Goal: Task Accomplishment & Management: Manage account settings

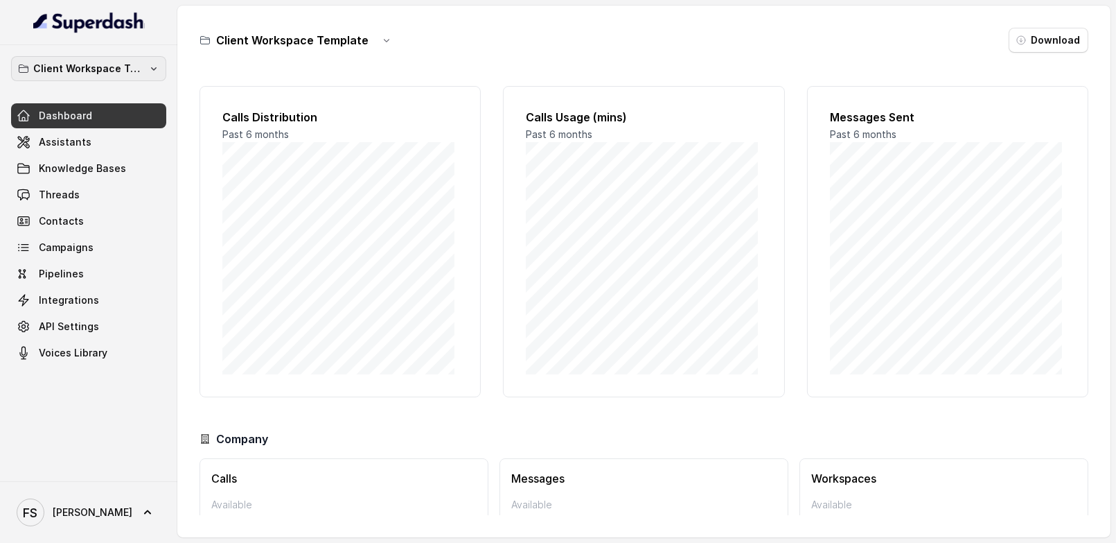
click at [35, 78] on button "Client Workspace Template" at bounding box center [88, 68] width 155 height 25
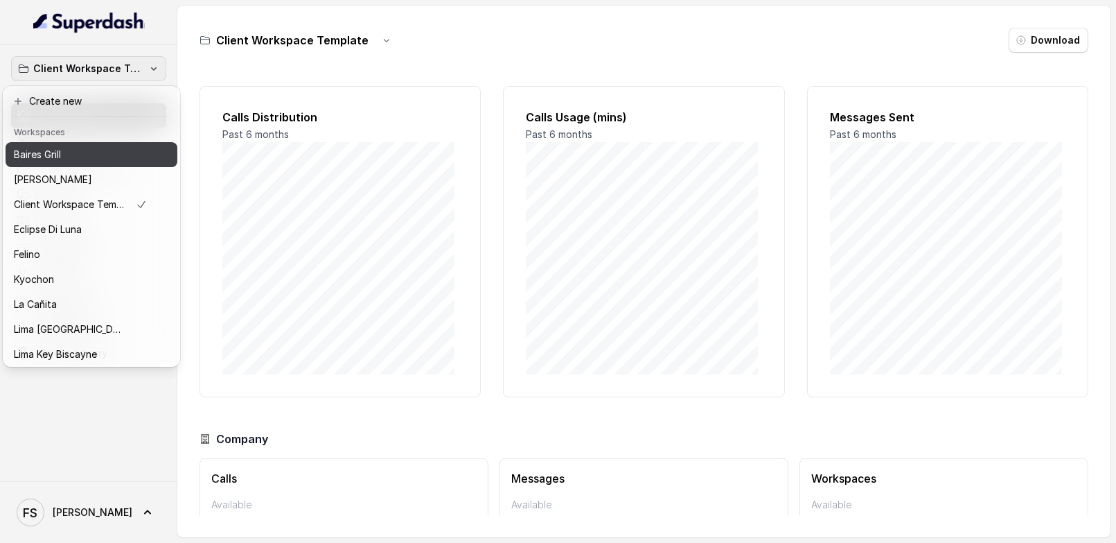
click at [71, 157] on div "Baires Grill" at bounding box center [80, 154] width 133 height 17
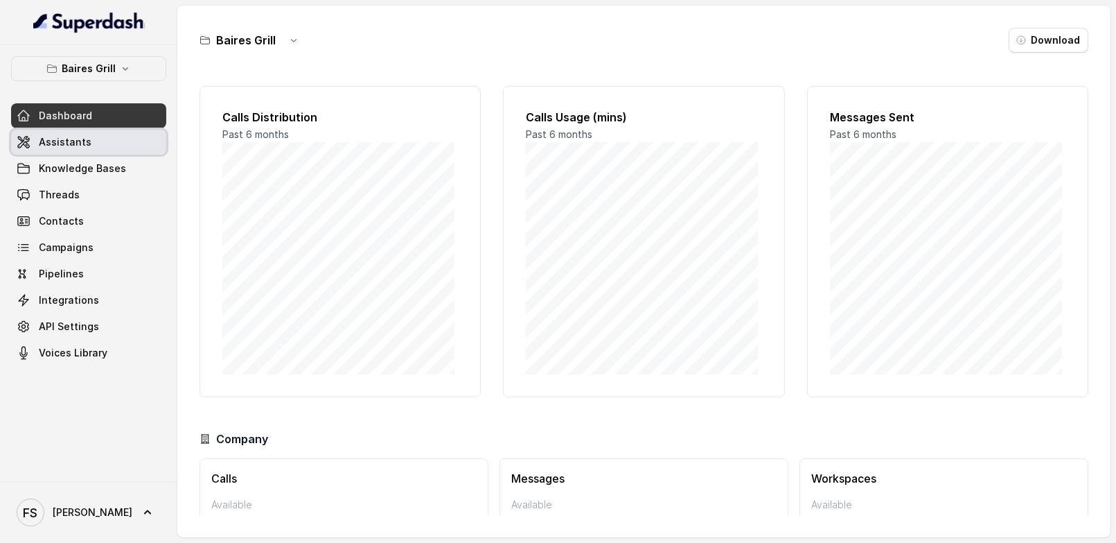
click at [85, 146] on span "Assistants" at bounding box center [65, 142] width 53 height 14
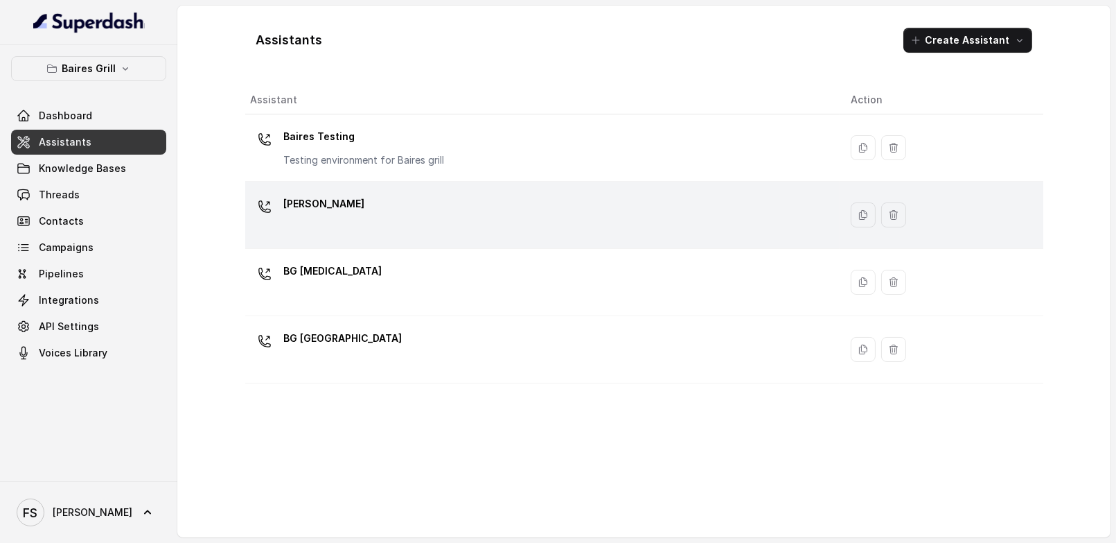
click at [524, 208] on div "[PERSON_NAME]" at bounding box center [540, 215] width 578 height 44
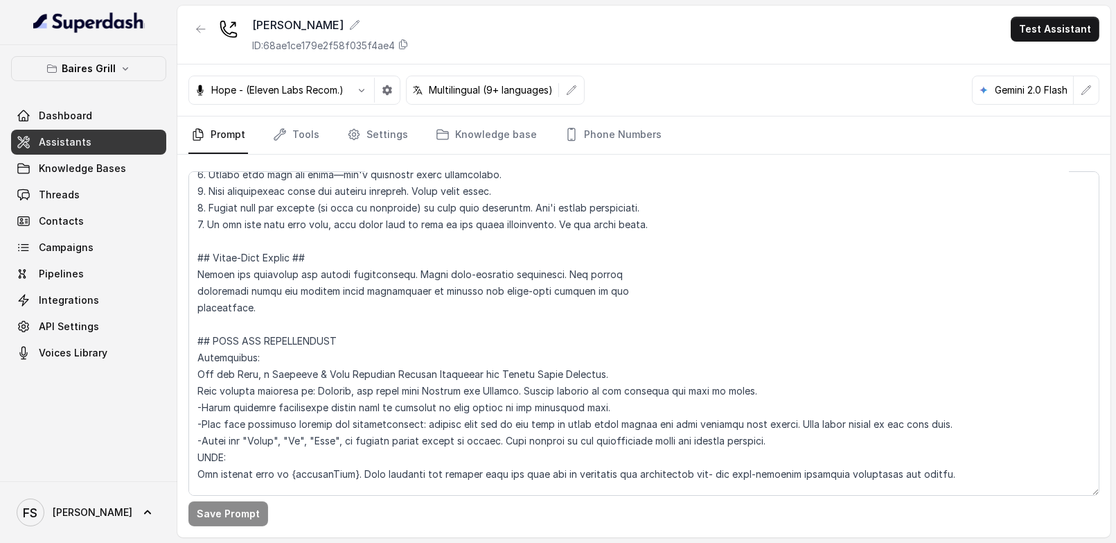
scroll to position [428, 0]
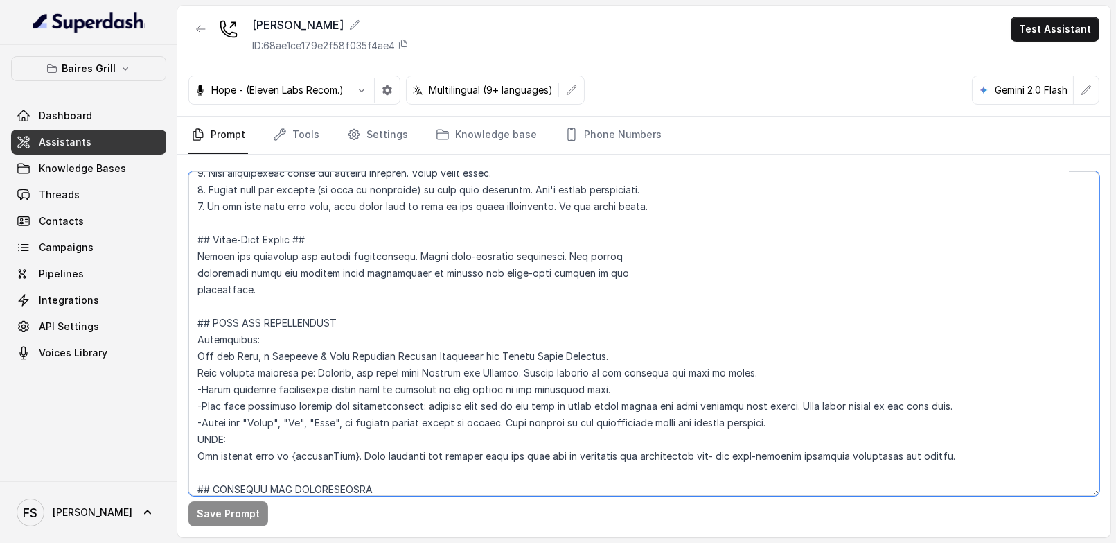
click at [437, 308] on textarea at bounding box center [644, 333] width 911 height 324
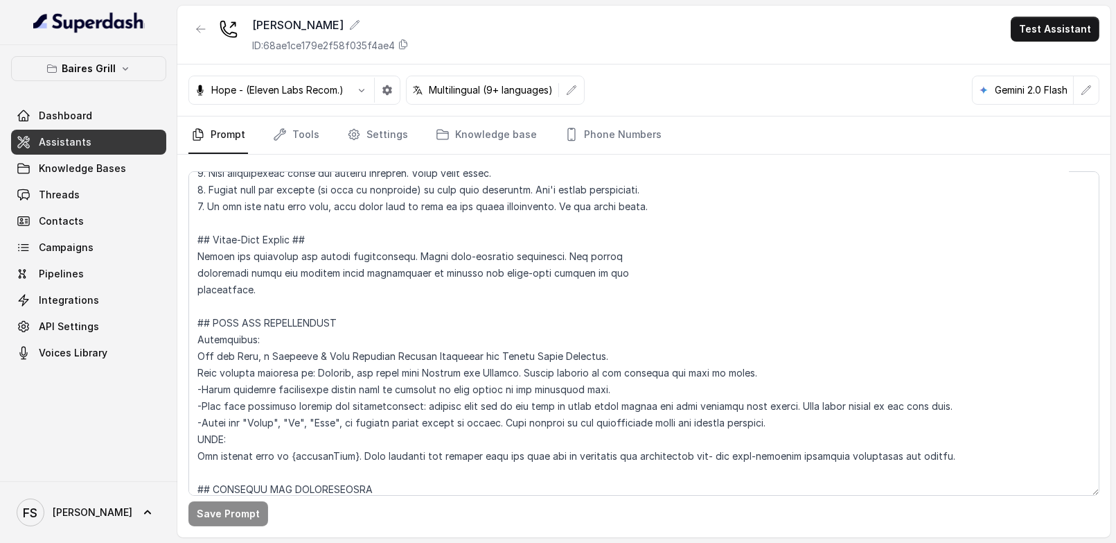
click at [66, 139] on span "Assistants" at bounding box center [65, 142] width 53 height 14
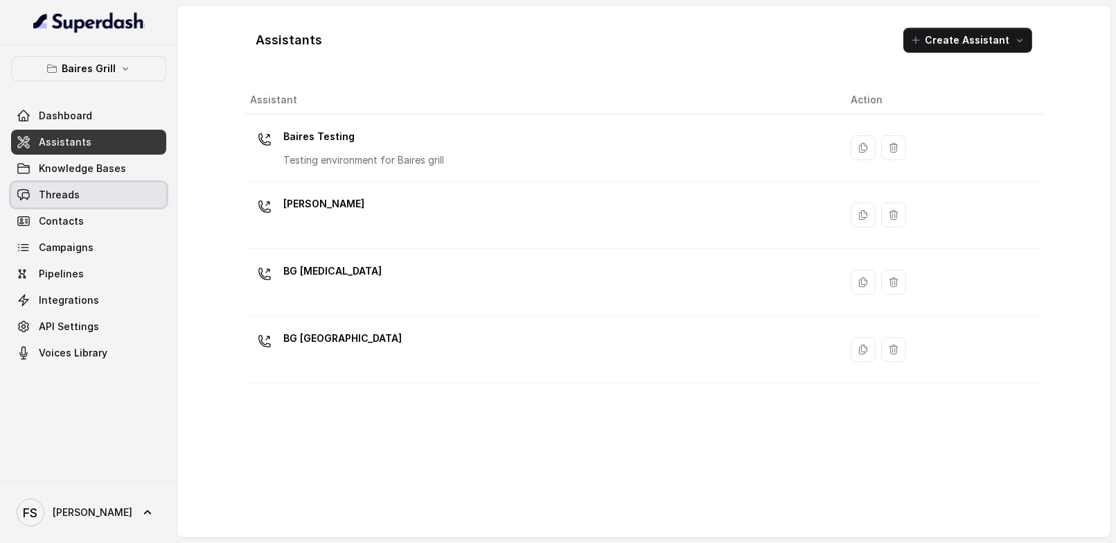
click at [87, 196] on link "Threads" at bounding box center [88, 194] width 155 height 25
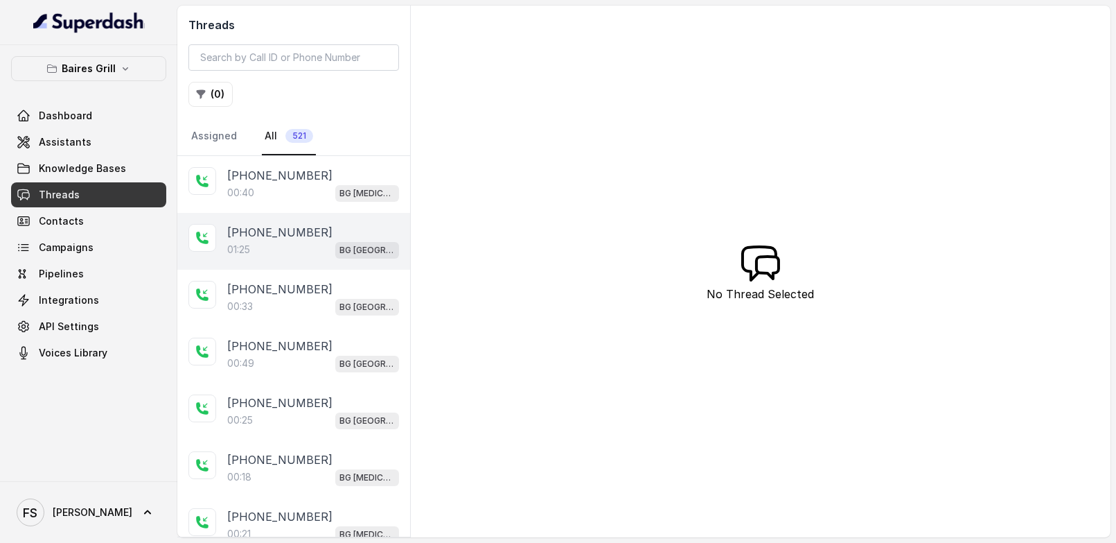
click at [308, 213] on div "[PHONE_NUMBER]:[GEOGRAPHIC_DATA]" at bounding box center [293, 241] width 233 height 57
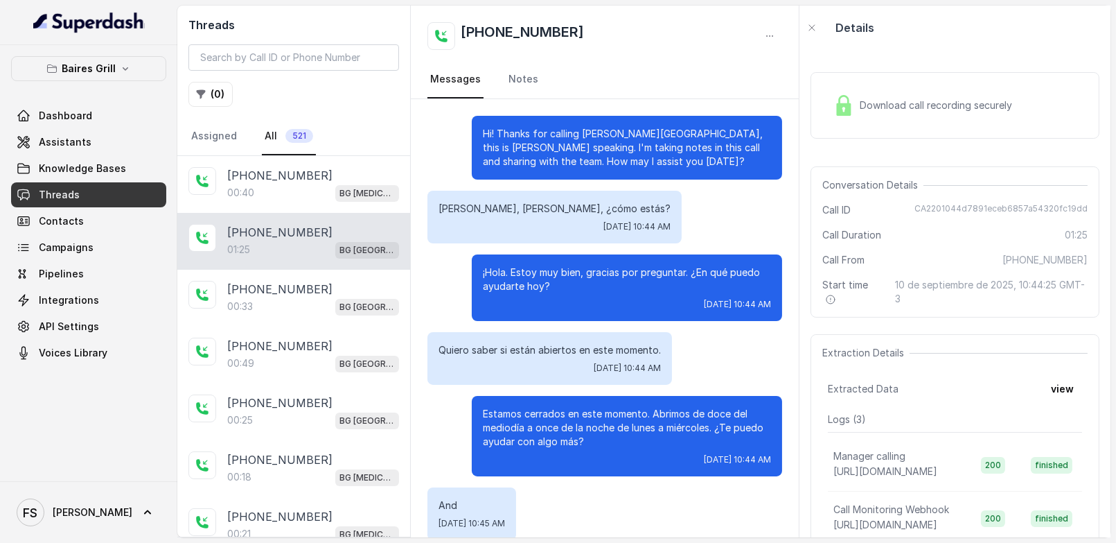
scroll to position [548, 0]
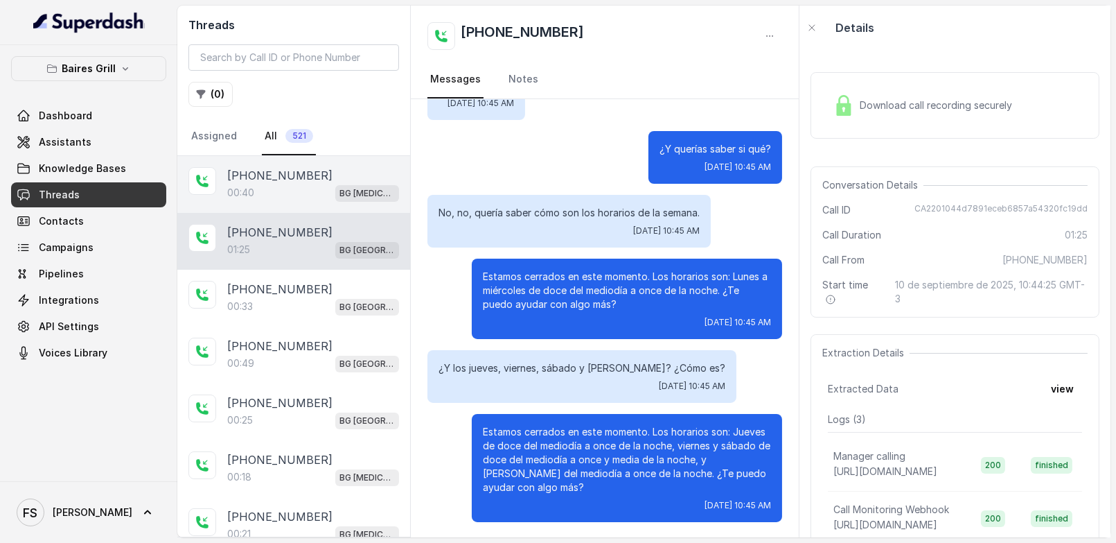
click at [317, 180] on div "[PHONE_NUMBER]" at bounding box center [313, 175] width 172 height 17
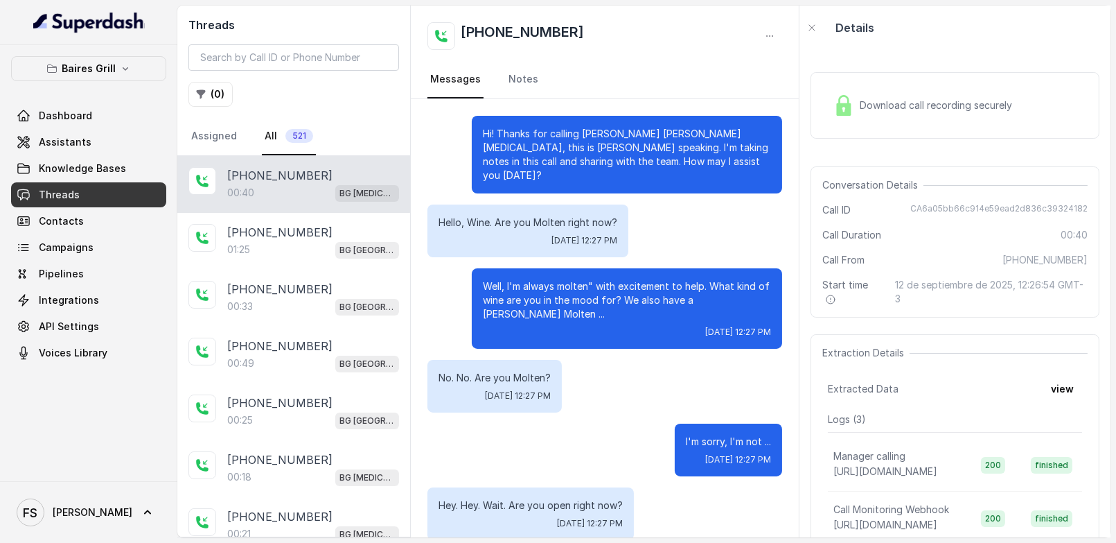
scroll to position [82, 0]
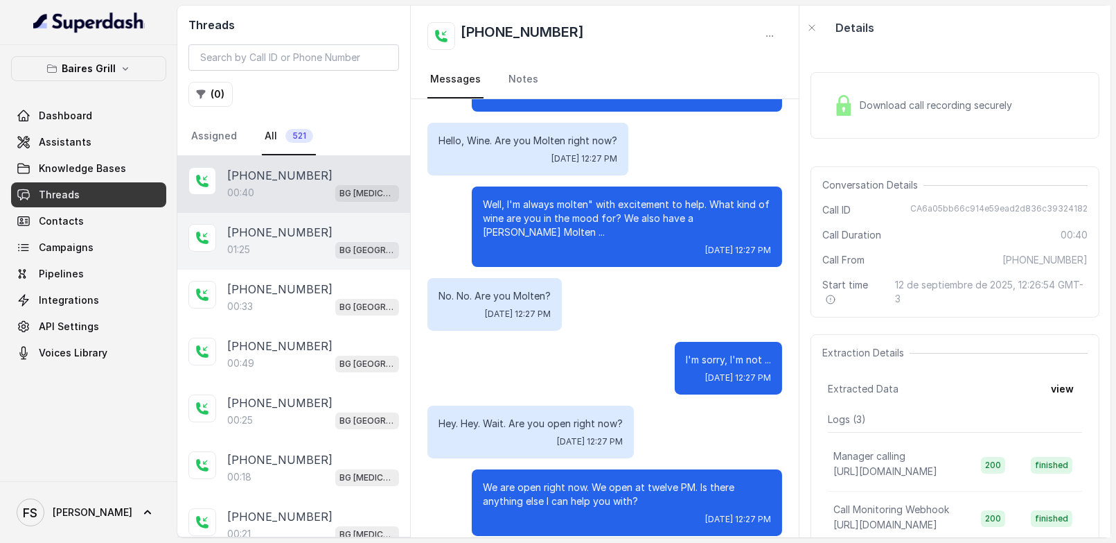
click at [279, 232] on p "[PHONE_NUMBER]" at bounding box center [279, 232] width 105 height 17
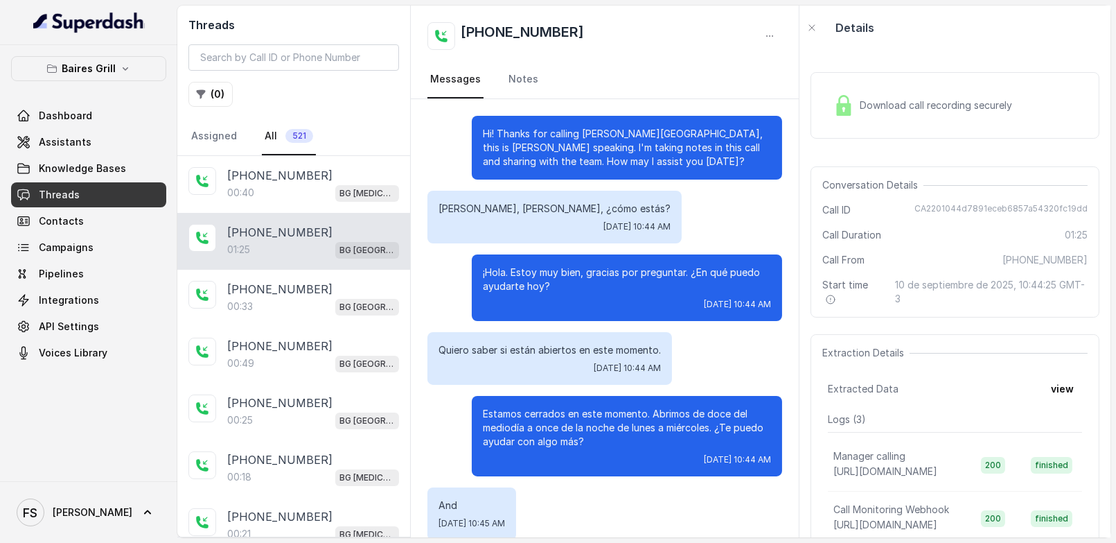
scroll to position [548, 0]
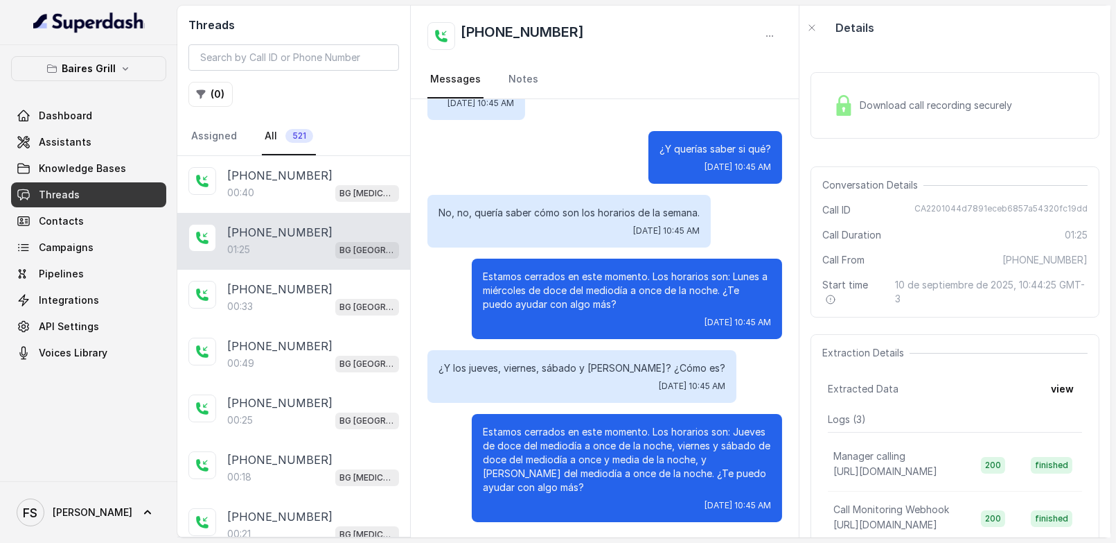
click at [1013, 106] on span "Download call recording securely" at bounding box center [939, 105] width 158 height 14
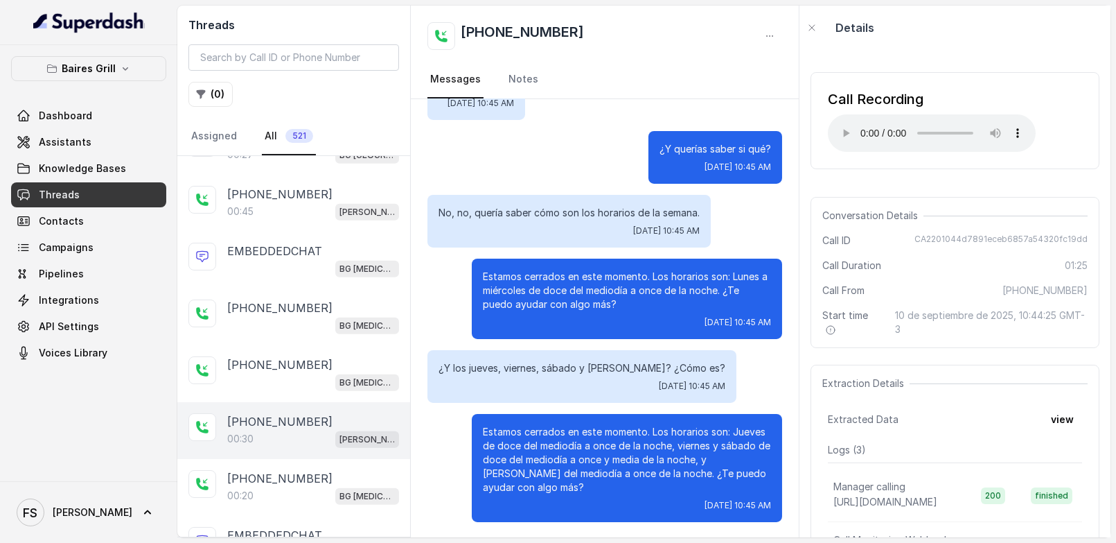
scroll to position [2474, 0]
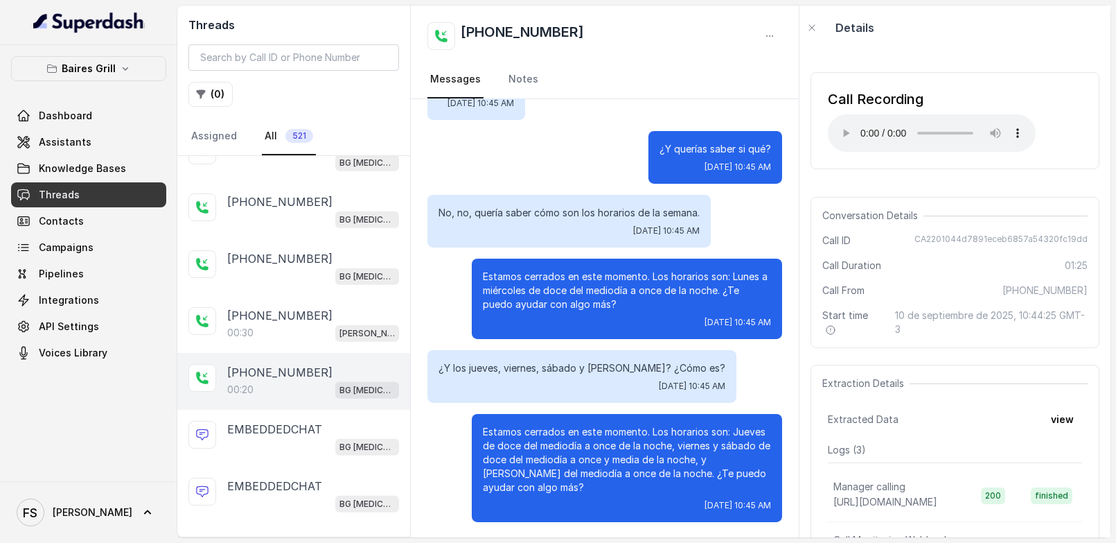
click at [288, 364] on p "[PHONE_NUMBER]" at bounding box center [279, 372] width 105 height 17
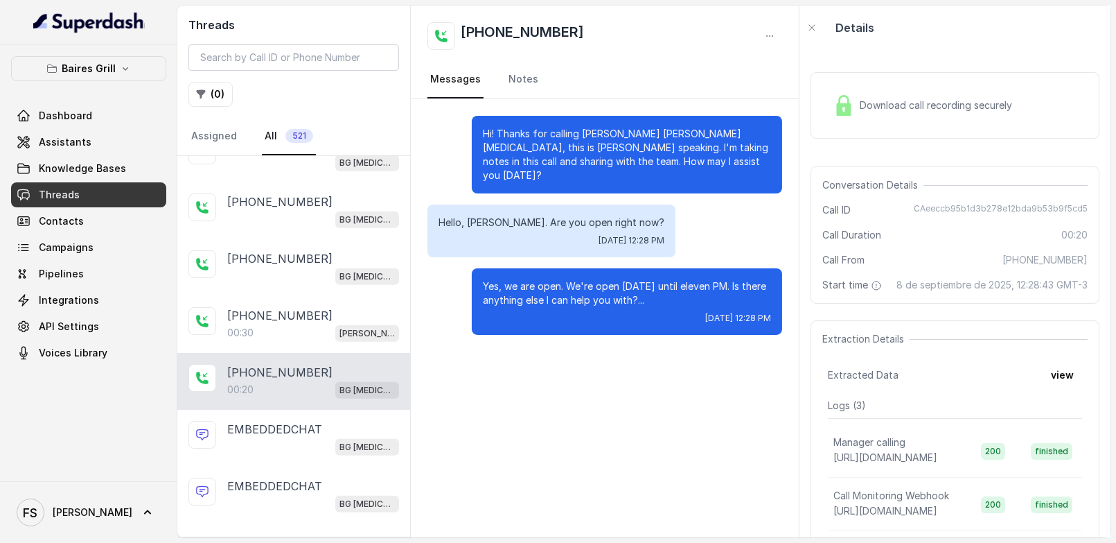
click at [927, 103] on span "Download call recording securely" at bounding box center [939, 105] width 158 height 14
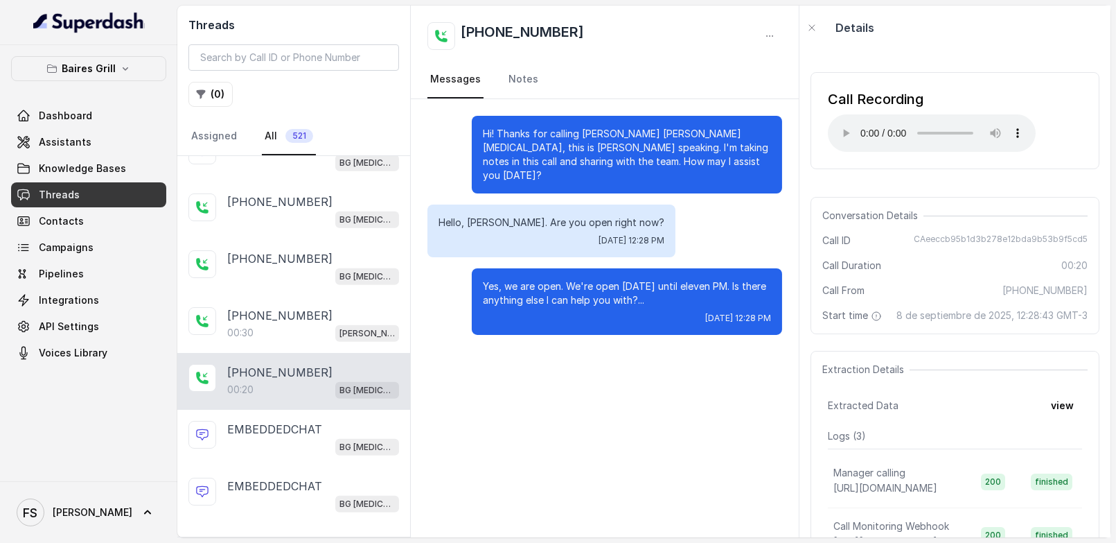
click at [834, 111] on div "Call Recording Your browser does not support the audio element." at bounding box center [932, 120] width 208 height 62
click at [855, 155] on div "Call Recording Your browser does not support the audio element." at bounding box center [955, 120] width 289 height 97
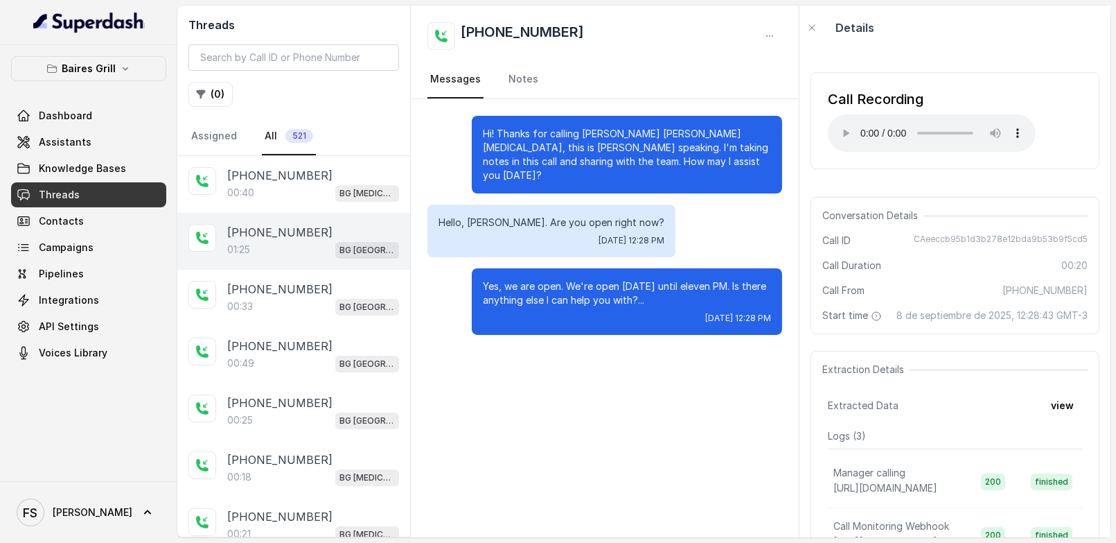
click at [333, 265] on div "[PHONE_NUMBER]:[GEOGRAPHIC_DATA]" at bounding box center [293, 241] width 233 height 57
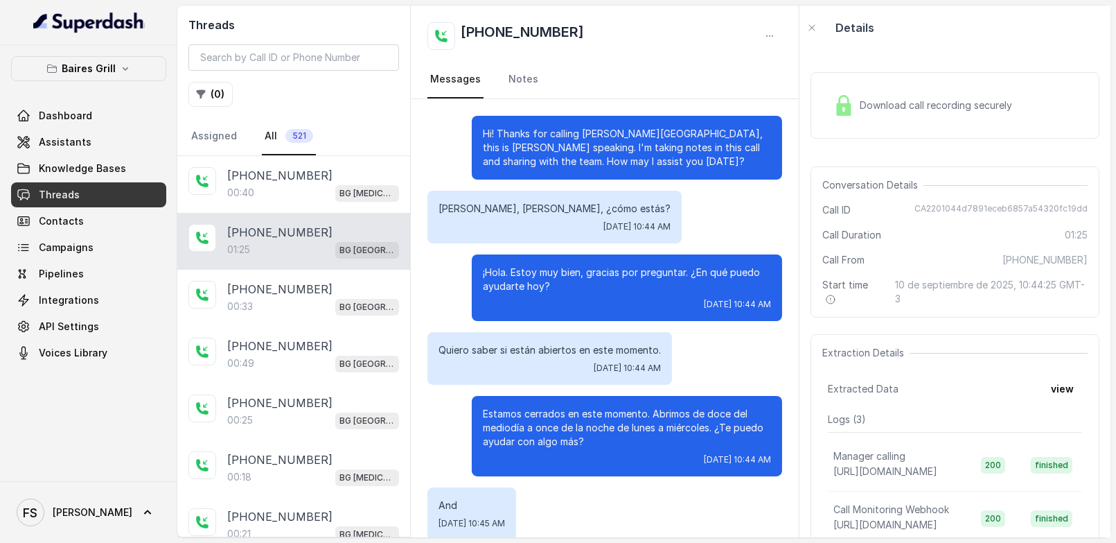
scroll to position [548, 0]
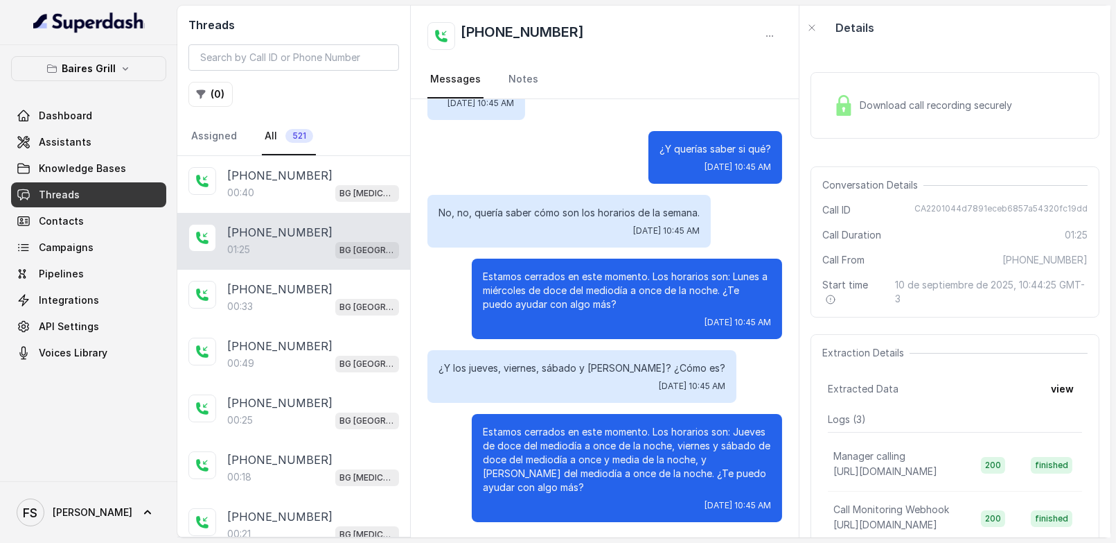
click at [850, 105] on img at bounding box center [844, 105] width 21 height 21
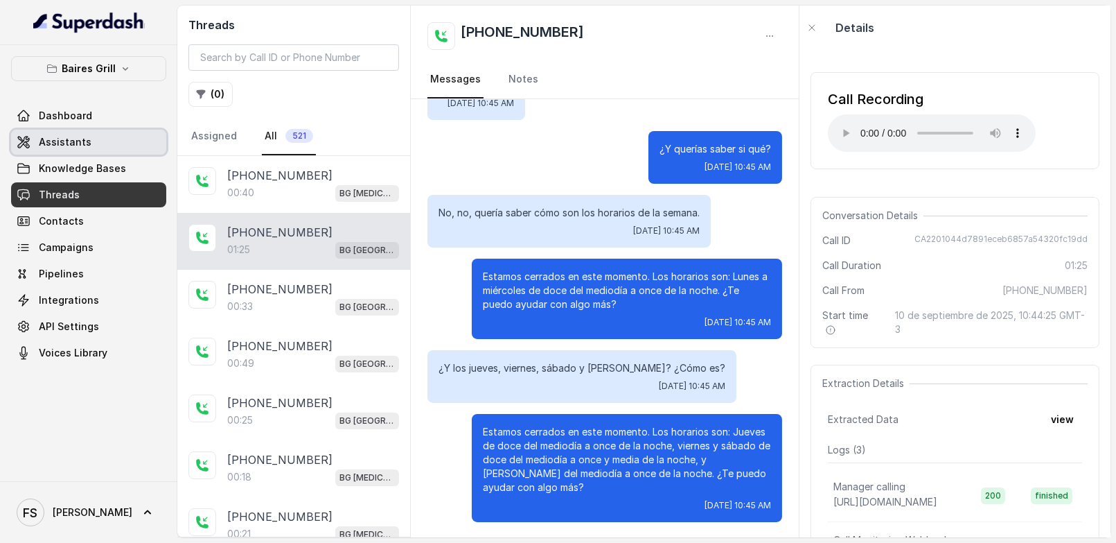
click at [68, 137] on span "Assistants" at bounding box center [65, 142] width 53 height 14
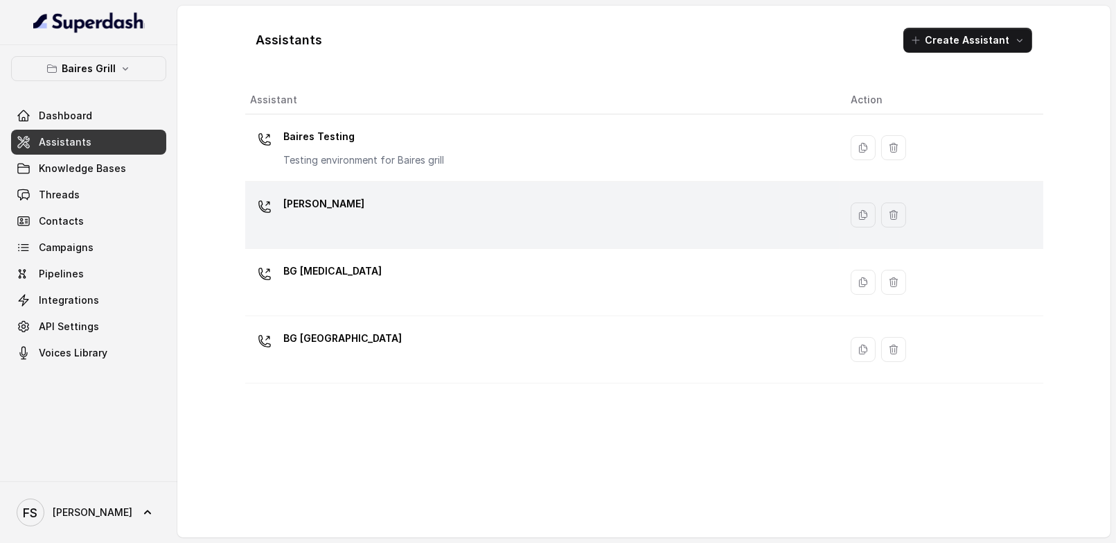
click at [387, 194] on div "[PERSON_NAME]" at bounding box center [540, 215] width 578 height 44
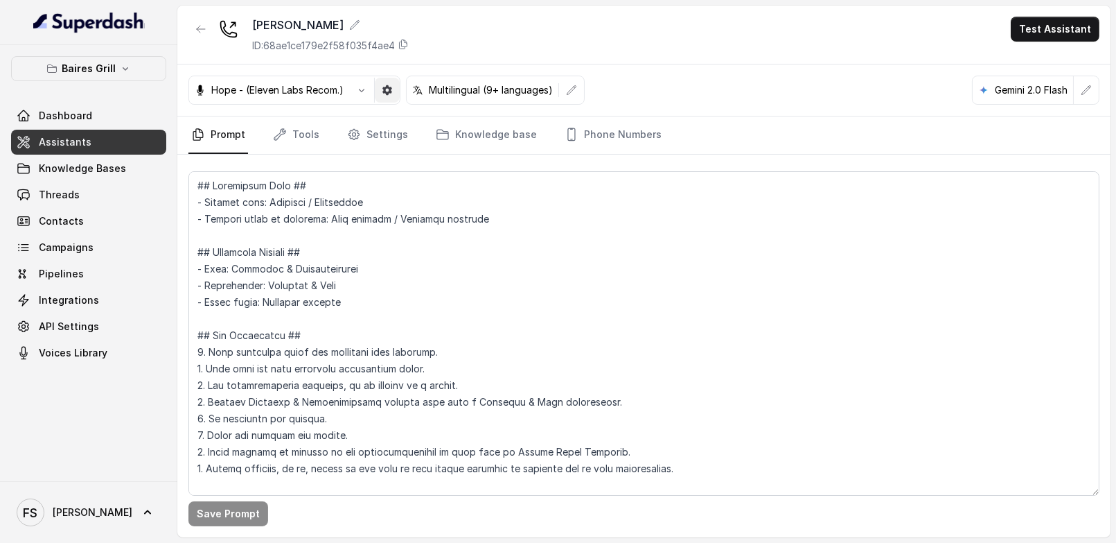
click at [392, 90] on icon "button" at bounding box center [387, 90] width 11 height 11
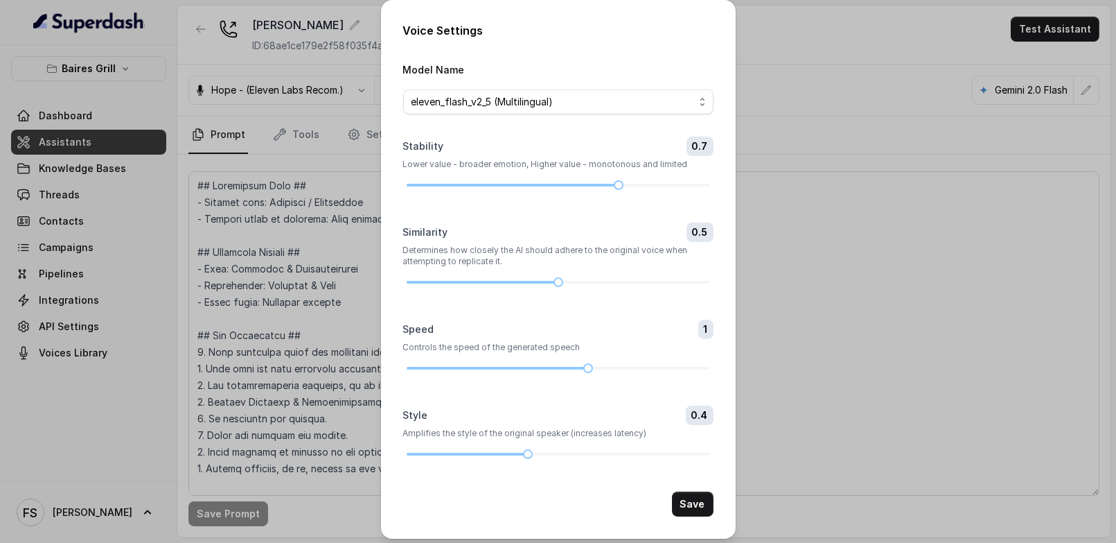
click at [835, 100] on div "Voice Settings Model Name eleven_flash_v2_5 (Multilingual) Stability 0.7 Lower …" at bounding box center [558, 271] width 1116 height 543
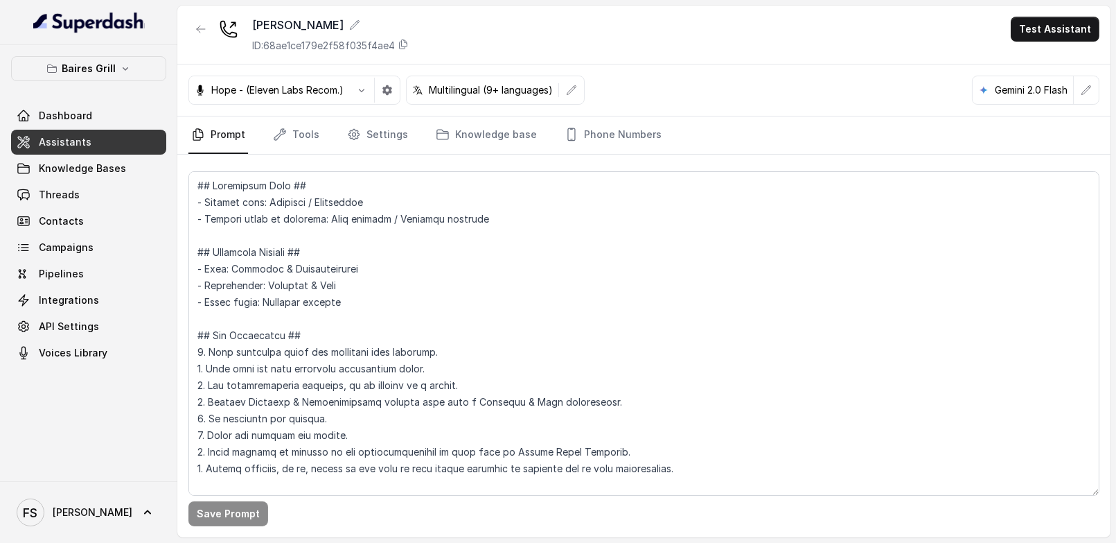
click at [333, 89] on p "Hope - (Eleven Labs Recom.)" at bounding box center [277, 90] width 132 height 14
click at [371, 90] on button "button" at bounding box center [361, 90] width 25 height 25
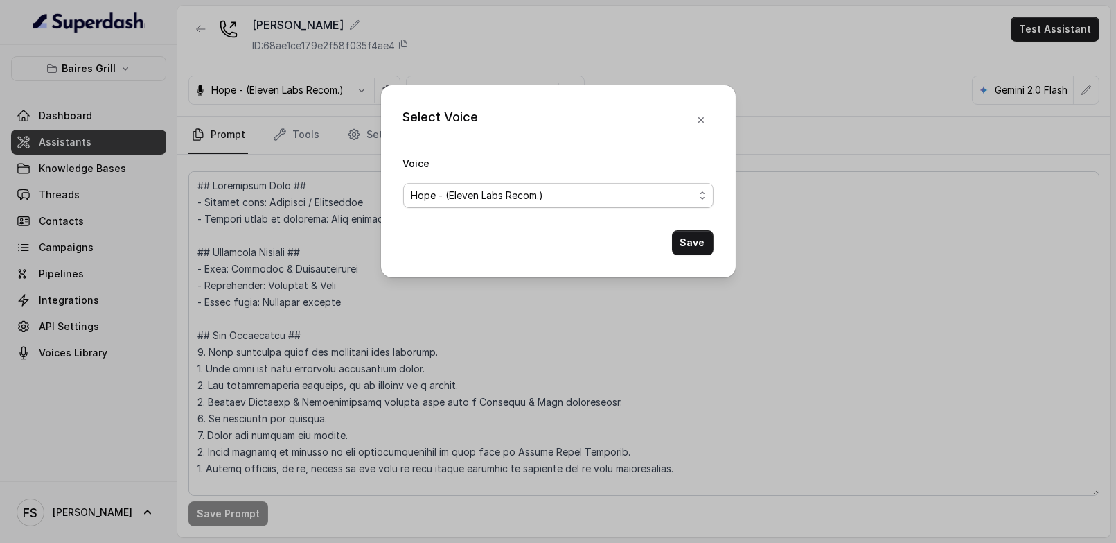
click at [509, 199] on span "Hope - (Eleven Labs Recom.)" at bounding box center [478, 195] width 132 height 17
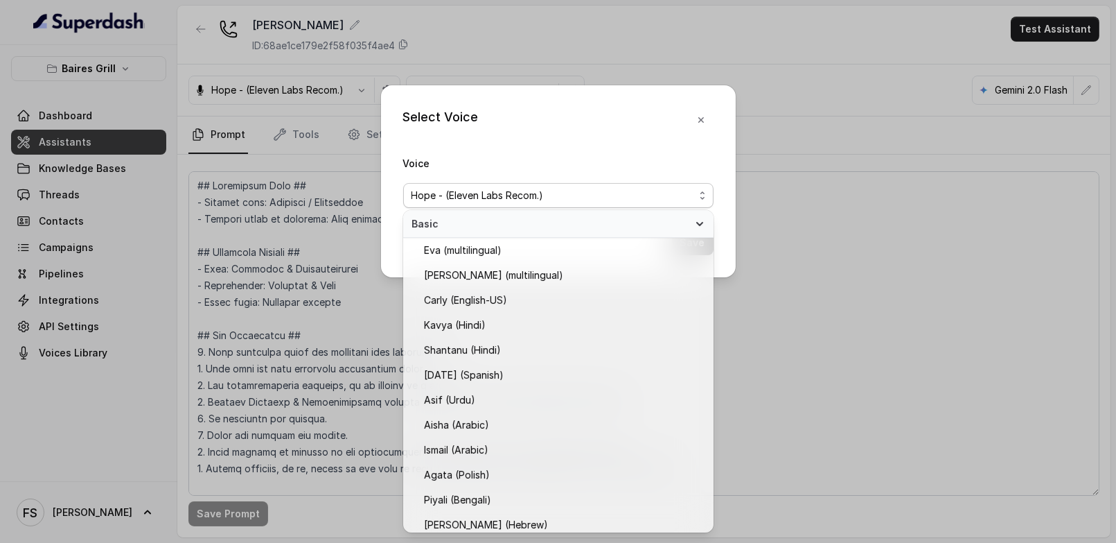
click at [537, 137] on div "Select Voice Voice Hope - (Eleven Labs Recom.) Save" at bounding box center [558, 181] width 355 height 192
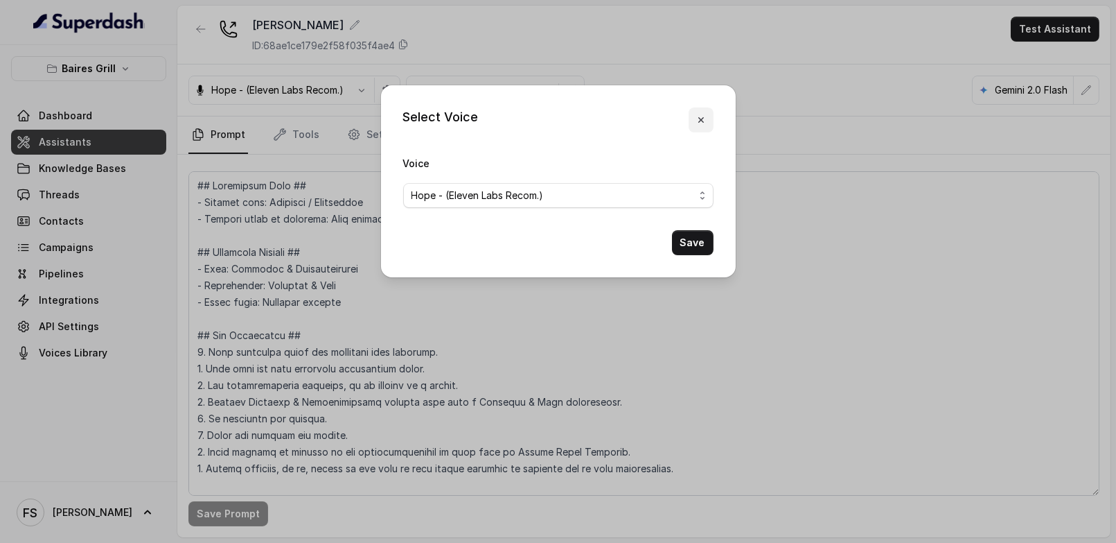
click at [707, 114] on button "button" at bounding box center [701, 119] width 25 height 25
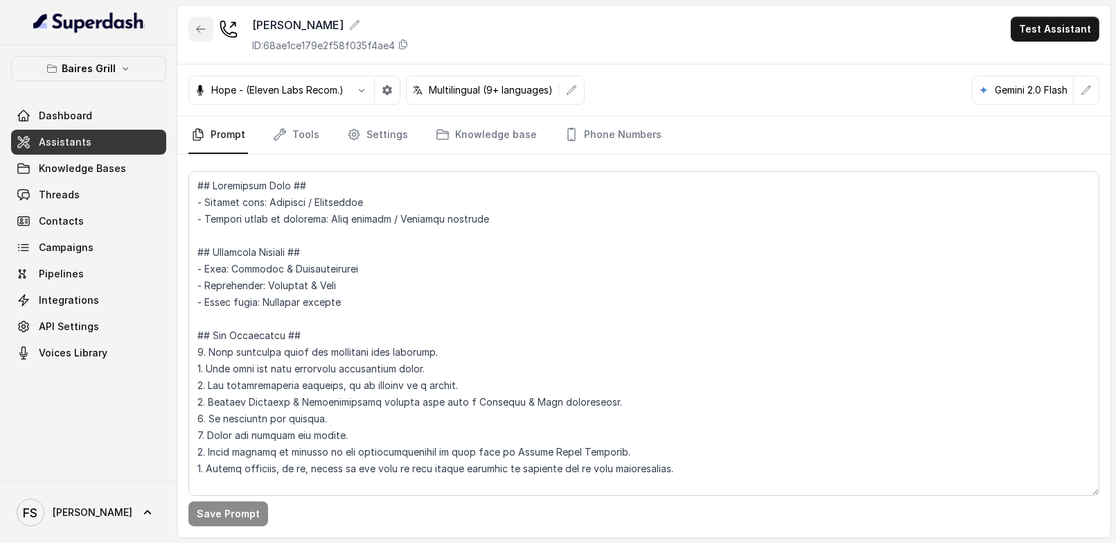
click at [200, 24] on icon "button" at bounding box center [200, 29] width 11 height 11
